Goal: Navigation & Orientation: Find specific page/section

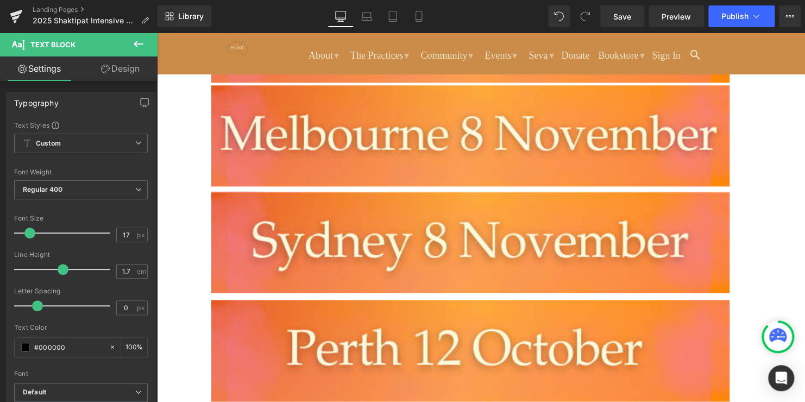
scroll to position [543, 0]
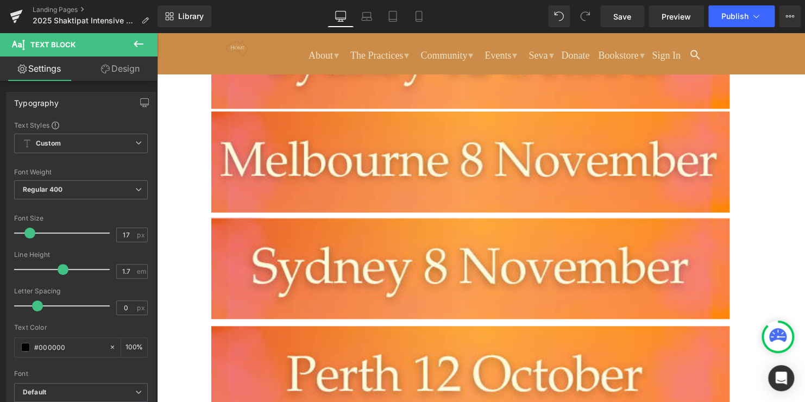
click at [771, 341] on icon at bounding box center [777, 335] width 17 height 14
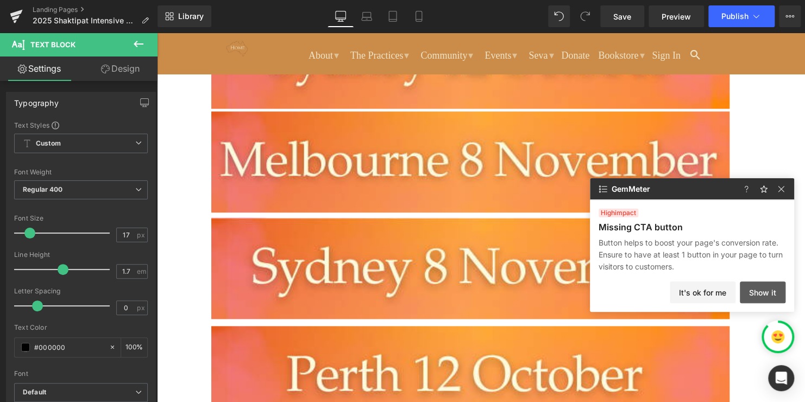
click at [757, 291] on button "Show it" at bounding box center [763, 292] width 46 height 22
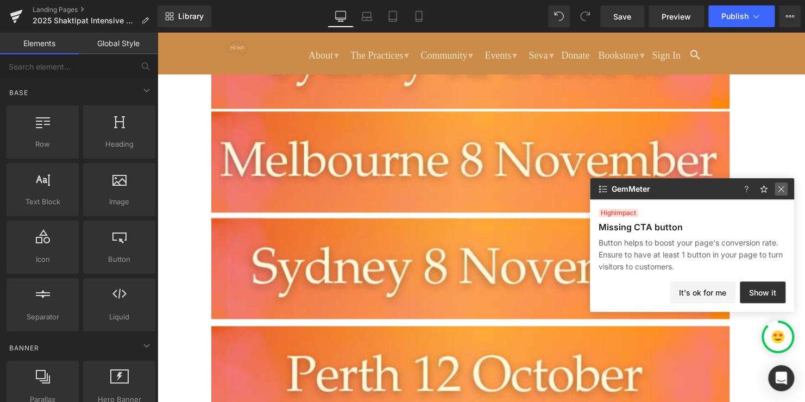
click at [783, 182] on img at bounding box center [781, 188] width 13 height 13
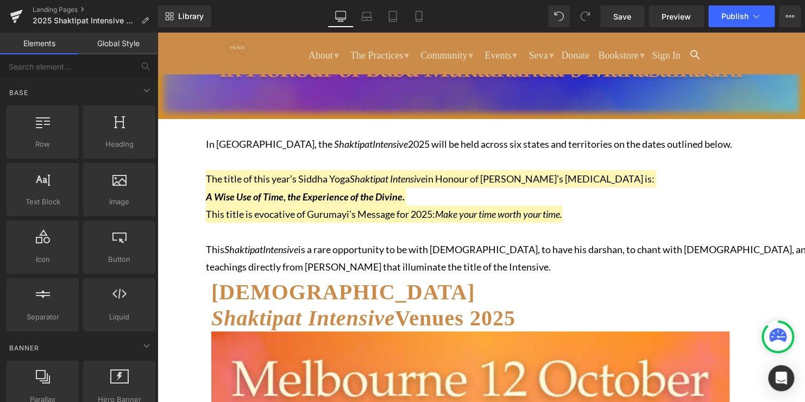
scroll to position [0, 0]
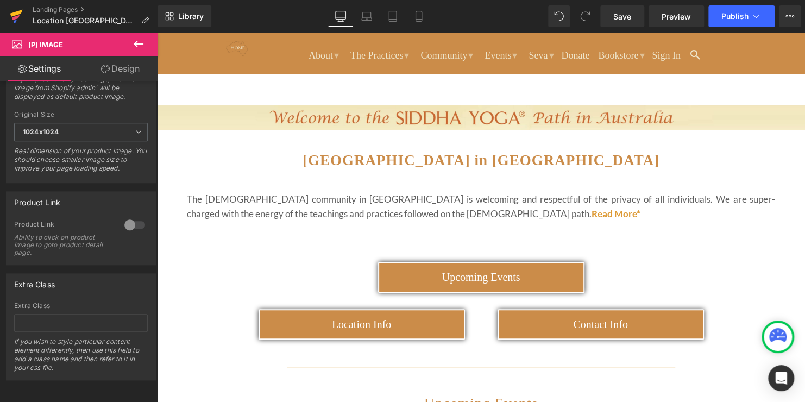
click at [20, 9] on icon at bounding box center [16, 16] width 13 height 27
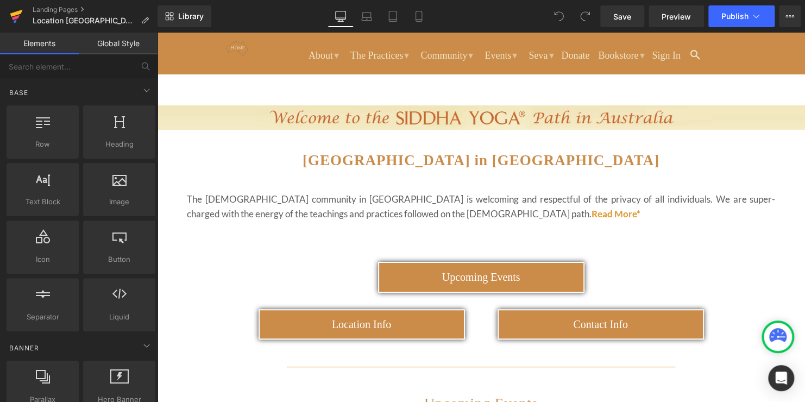
click at [16, 9] on icon at bounding box center [16, 16] width 13 height 27
